Goal: Task Accomplishment & Management: Complete application form

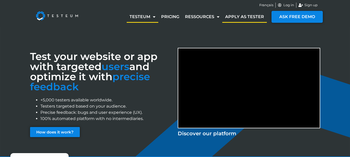
click at [232, 16] on link "Apply as tester" at bounding box center [244, 17] width 45 height 12
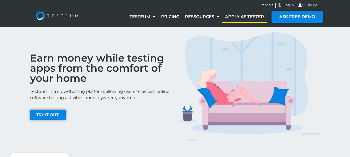
click at [235, 17] on link "Apply as tester" at bounding box center [244, 17] width 45 height 12
